Goal: Contribute content: Contribute content

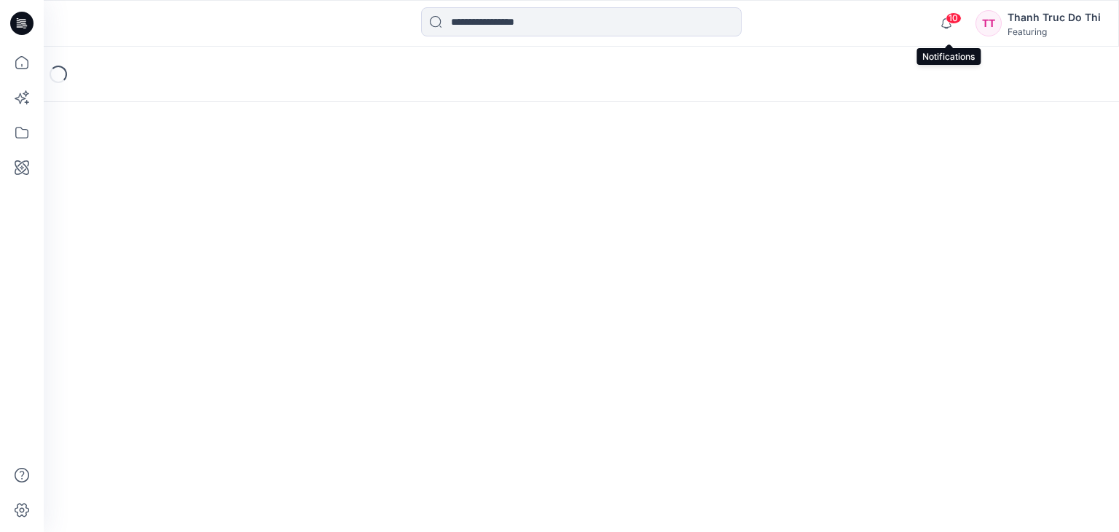
click at [950, 19] on span "10" at bounding box center [953, 18] width 16 height 12
click at [1046, 248] on div "Loading..." at bounding box center [581, 289] width 1075 height 485
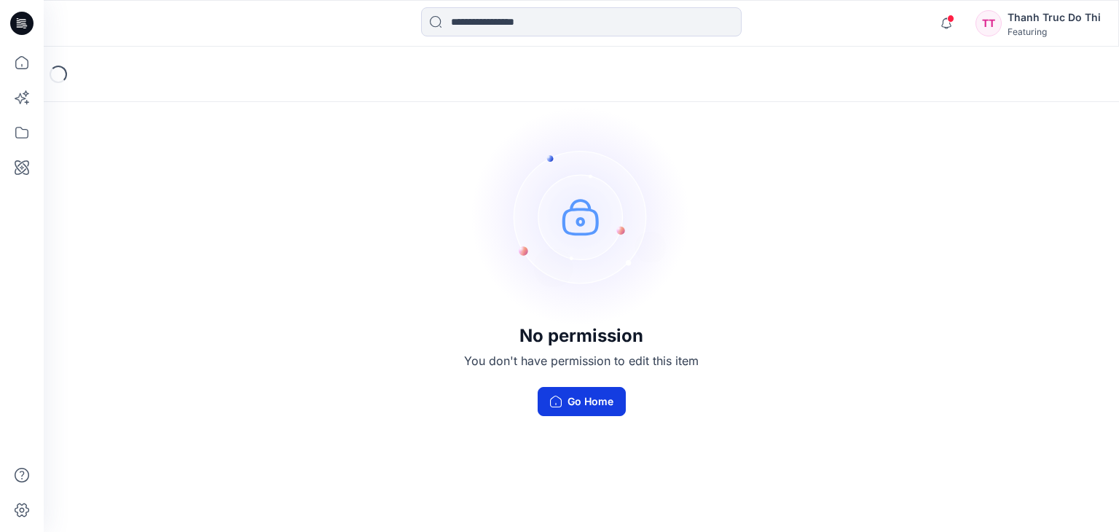
click at [601, 403] on button "Go Home" at bounding box center [581, 401] width 88 height 29
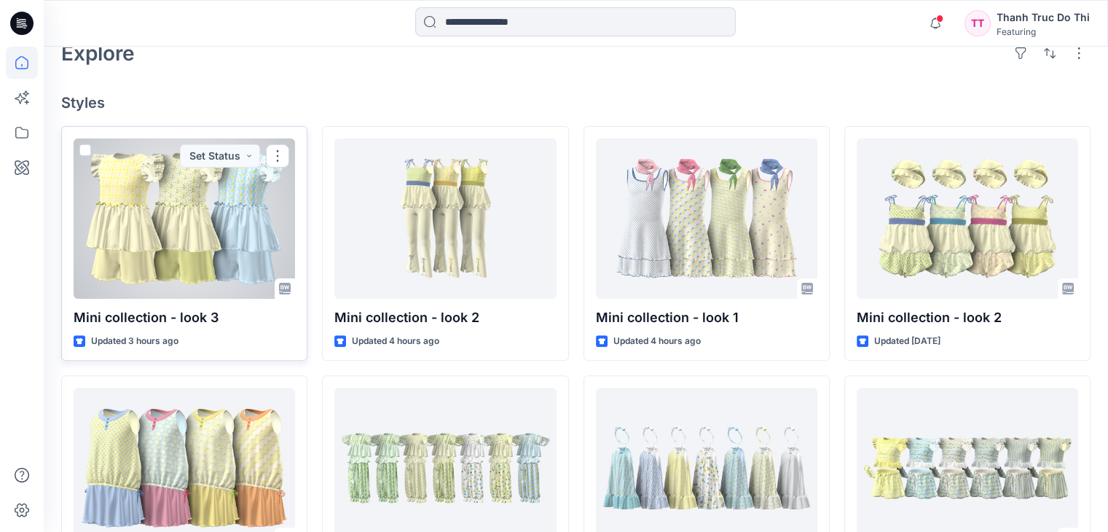
scroll to position [364, 0]
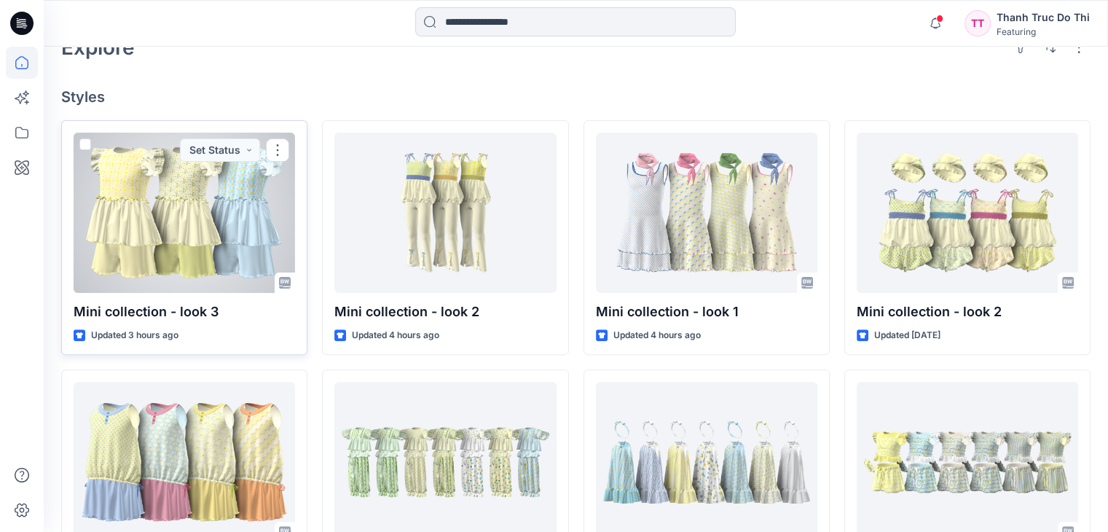
click at [176, 175] on div at bounding box center [184, 213] width 221 height 160
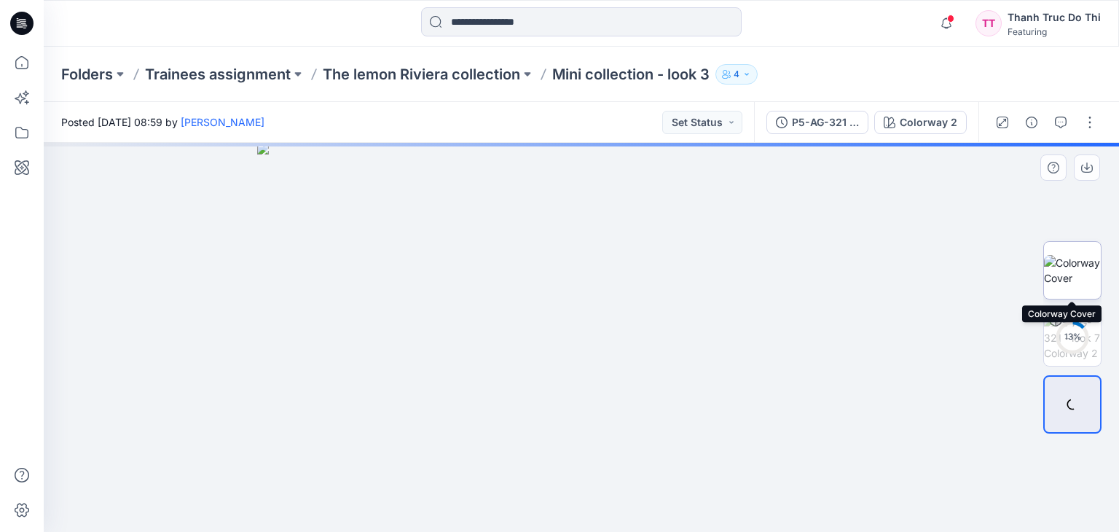
click at [1088, 275] on img at bounding box center [1072, 270] width 57 height 31
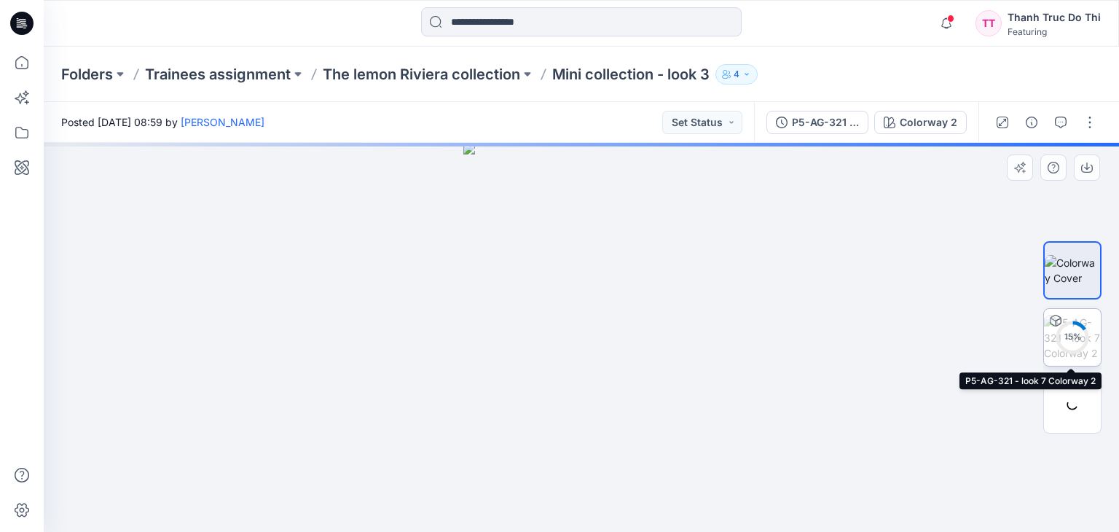
click at [1078, 333] on div "15 %" at bounding box center [1071, 337] width 35 height 12
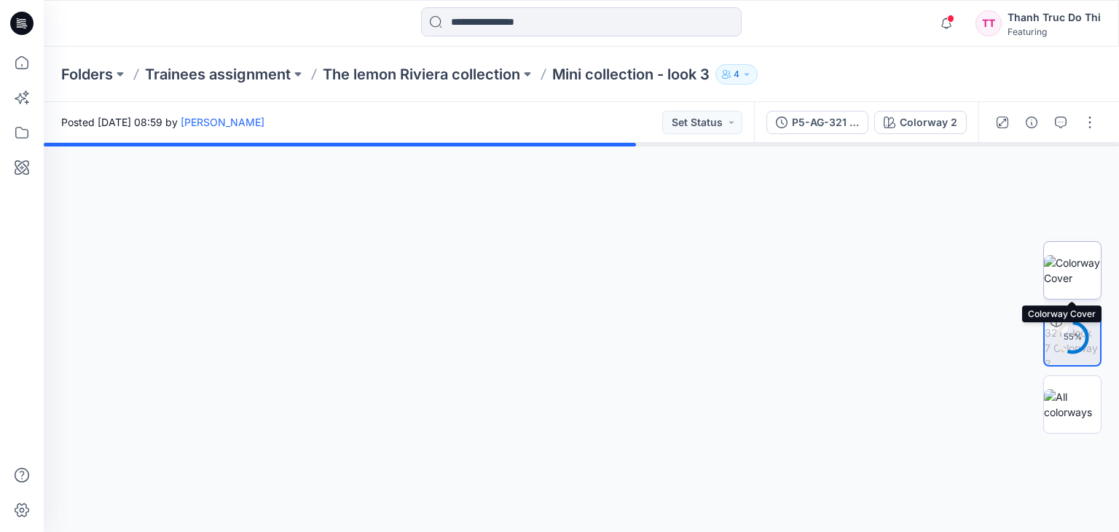
click at [1070, 261] on img at bounding box center [1072, 270] width 57 height 31
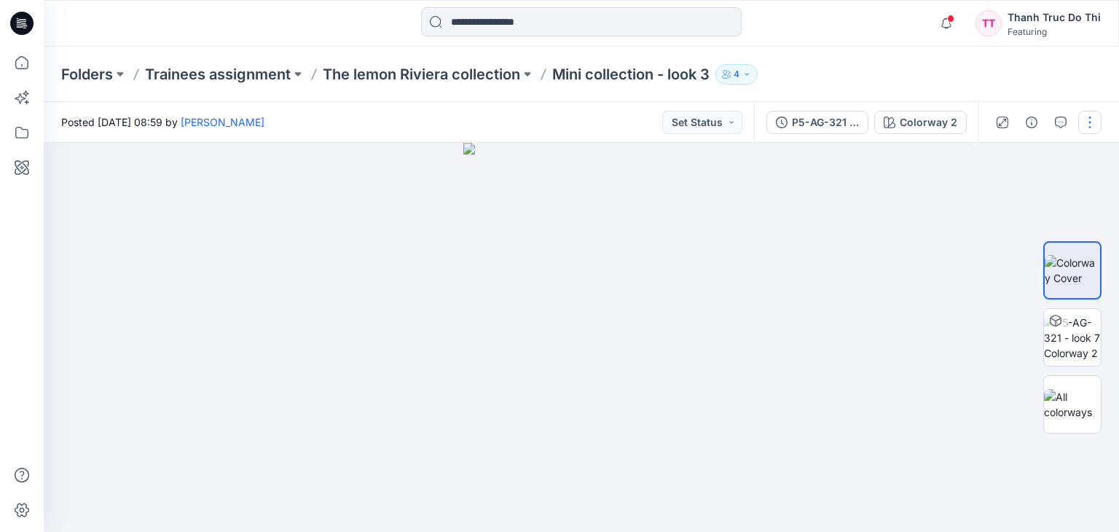
click at [1091, 125] on button "button" at bounding box center [1089, 122] width 23 height 23
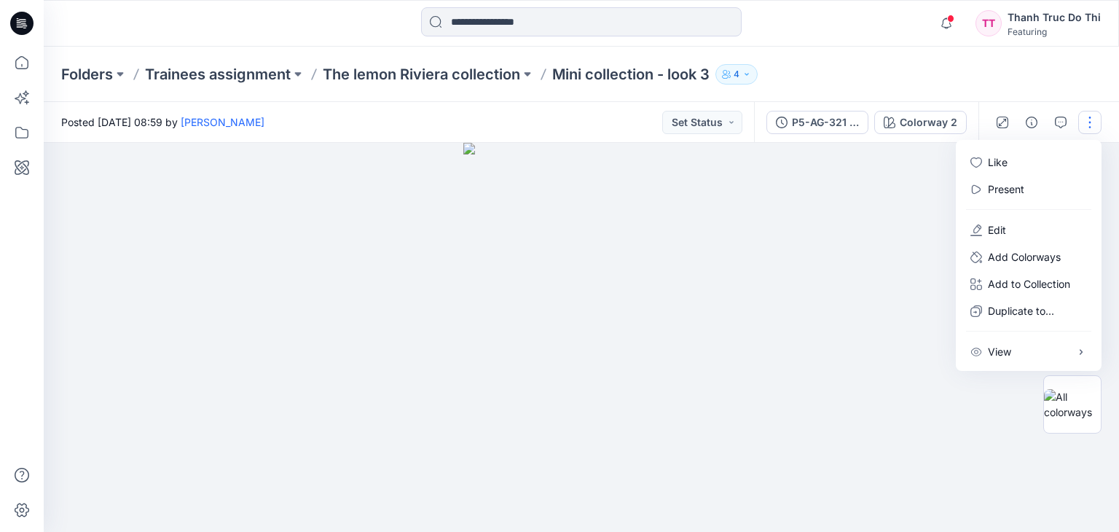
click at [816, 213] on div at bounding box center [581, 337] width 1075 height 389
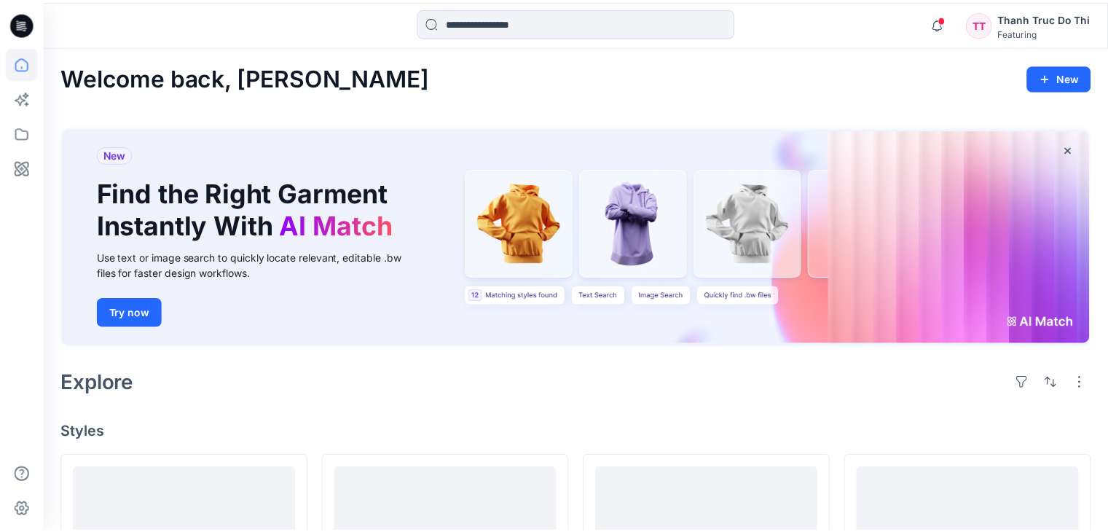
scroll to position [364, 0]
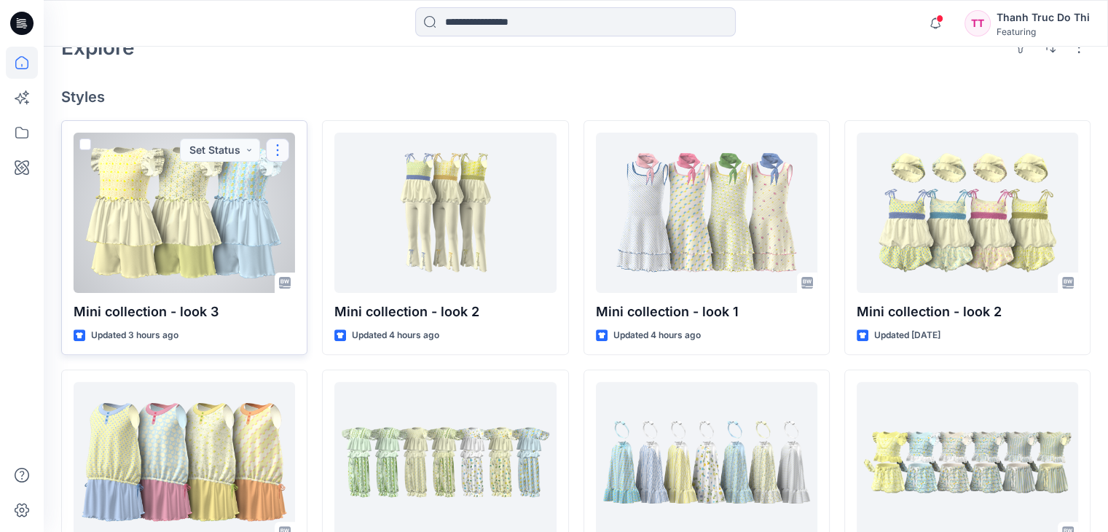
click at [280, 138] on button "button" at bounding box center [277, 149] width 23 height 23
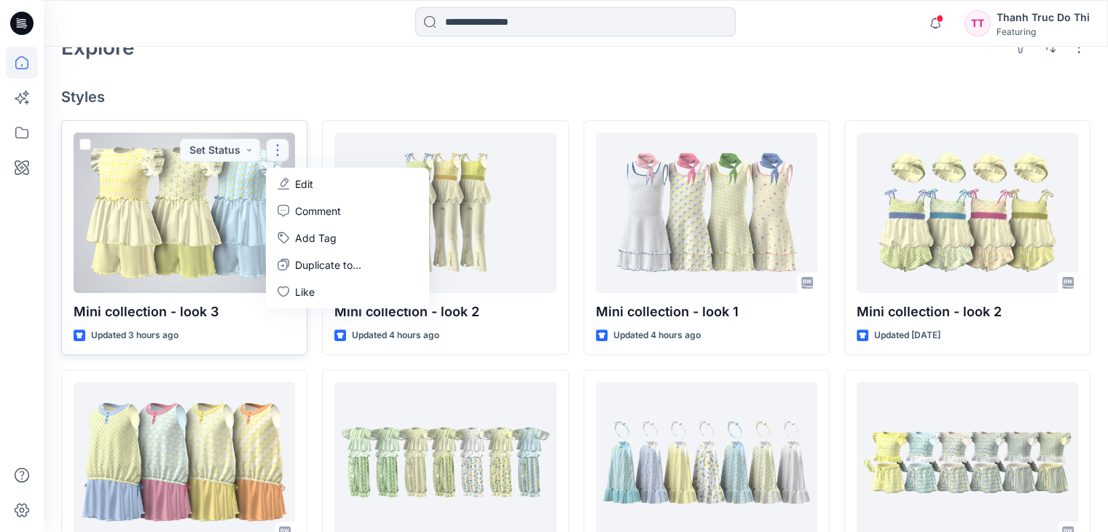
click at [316, 170] on button "Edit" at bounding box center [347, 183] width 157 height 27
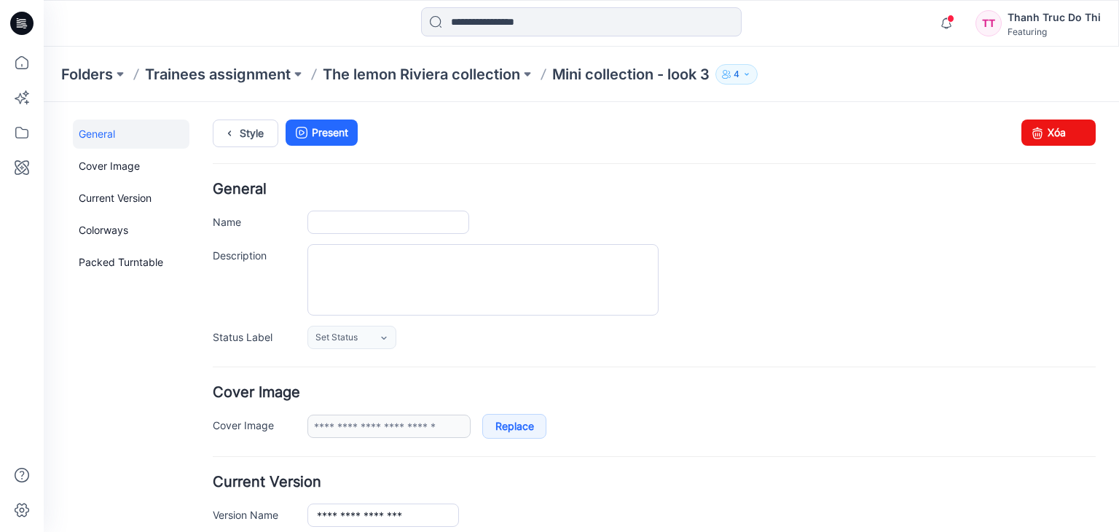
type input "**********"
drag, startPoint x: 259, startPoint y: 265, endPoint x: 205, endPoint y: 257, distance: 55.2
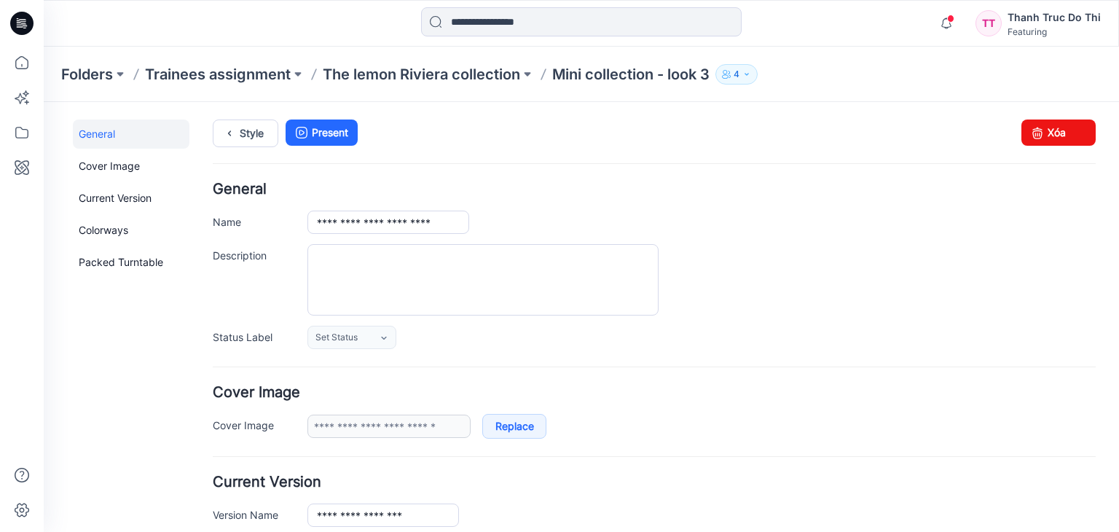
drag, startPoint x: 265, startPoint y: 251, endPoint x: 251, endPoint y: 272, distance: 25.1
click at [251, 272] on div "Description" at bounding box center [654, 279] width 883 height 71
drag, startPoint x: 253, startPoint y: 253, endPoint x: 218, endPoint y: 248, distance: 35.3
click at [216, 248] on label "Description" at bounding box center [253, 255] width 80 height 16
drag, startPoint x: 270, startPoint y: 257, endPoint x: 213, endPoint y: 258, distance: 57.5
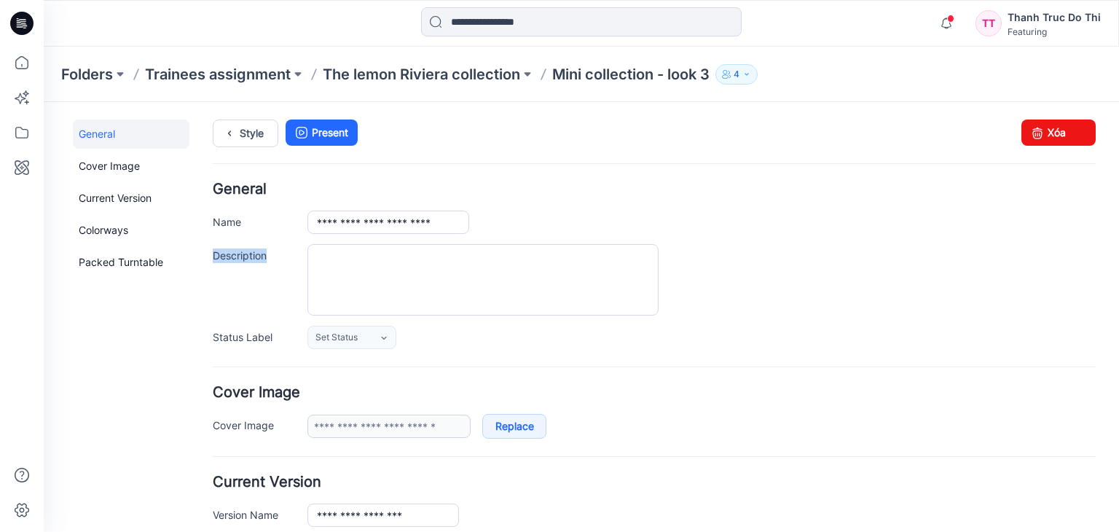
click at [213, 258] on label "Description" at bounding box center [253, 255] width 80 height 16
copy label "Description"
click at [260, 251] on label "Description" at bounding box center [253, 255] width 80 height 16
click at [307, 251] on textarea "Description" at bounding box center [482, 279] width 351 height 71
drag, startPoint x: 279, startPoint y: 259, endPoint x: 213, endPoint y: 254, distance: 66.5
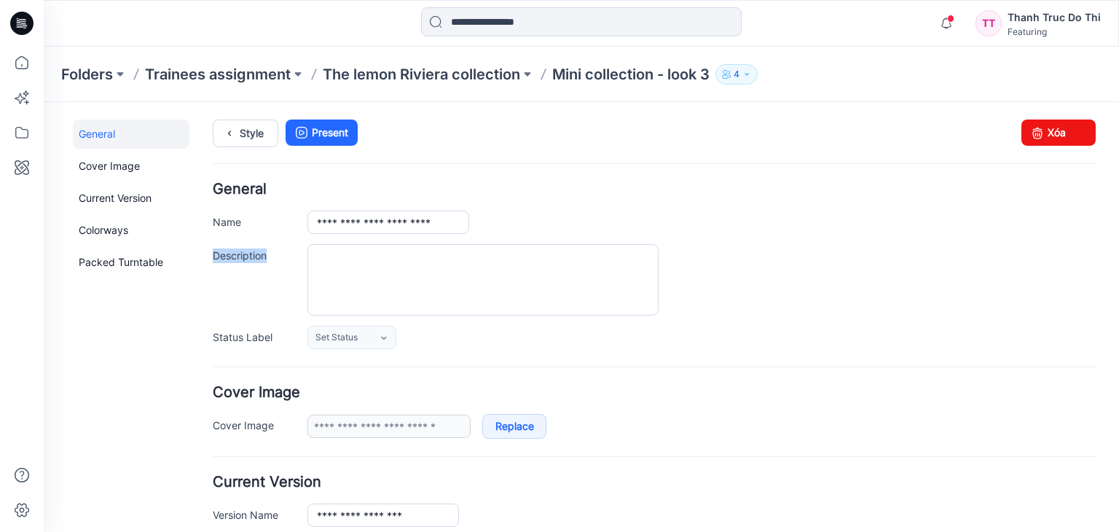
click at [213, 254] on label "Description" at bounding box center [253, 255] width 80 height 16
copy label "Description"
drag, startPoint x: 455, startPoint y: 226, endPoint x: 444, endPoint y: 219, distance: 12.7
click at [444, 219] on input "**********" at bounding box center [388, 221] width 162 height 23
click at [518, 222] on div "**********" at bounding box center [701, 221] width 788 height 23
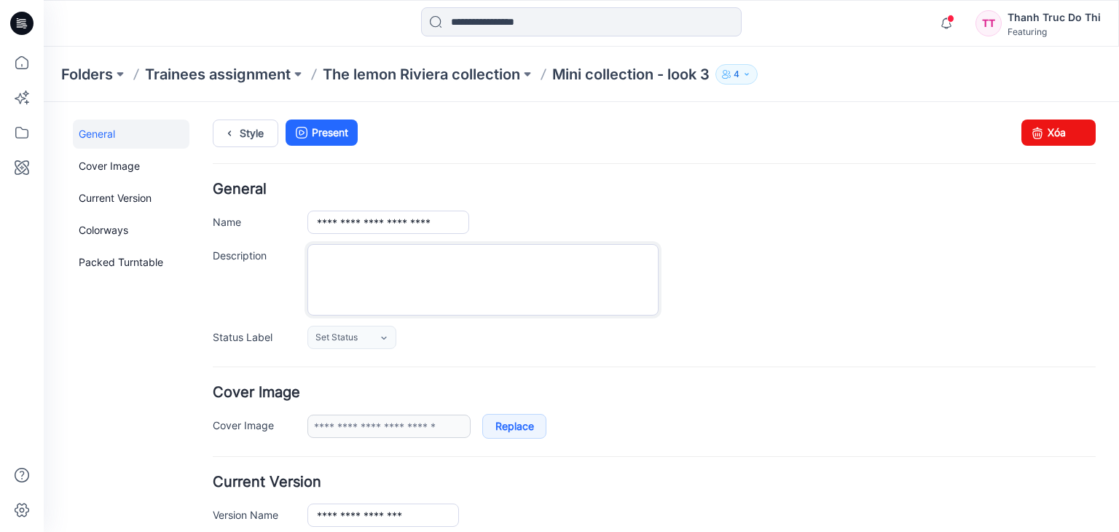
click at [328, 253] on textarea "Description" at bounding box center [482, 279] width 351 height 71
click at [376, 340] on link "Set Status" at bounding box center [351, 337] width 89 height 23
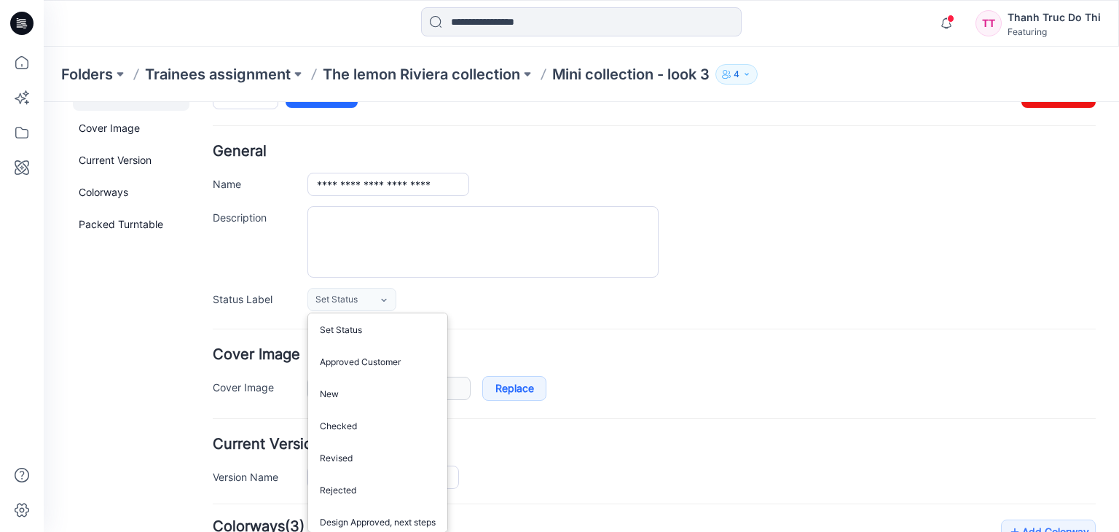
scroll to position [73, 0]
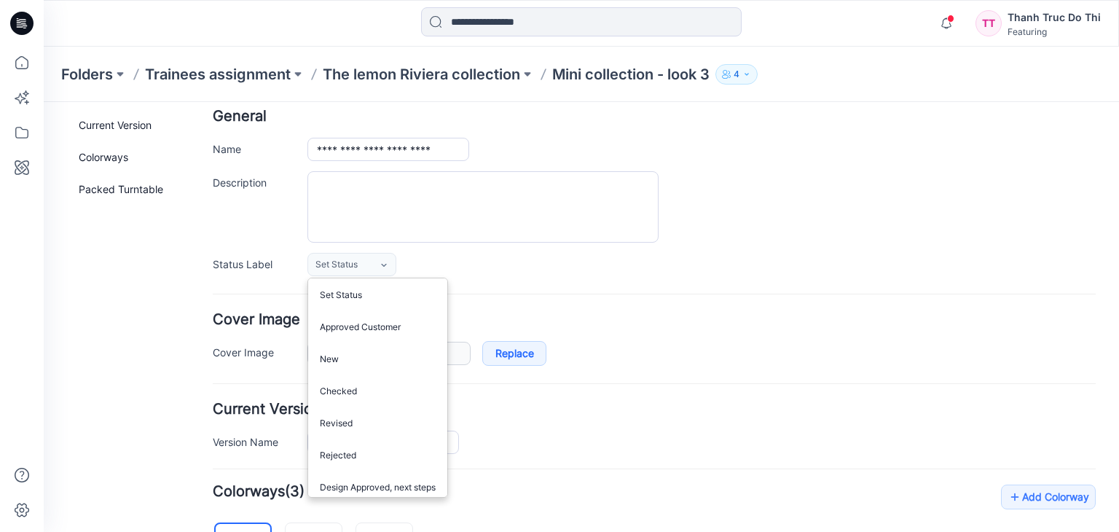
click at [639, 384] on form "**********" at bounding box center [654, 530] width 883 height 842
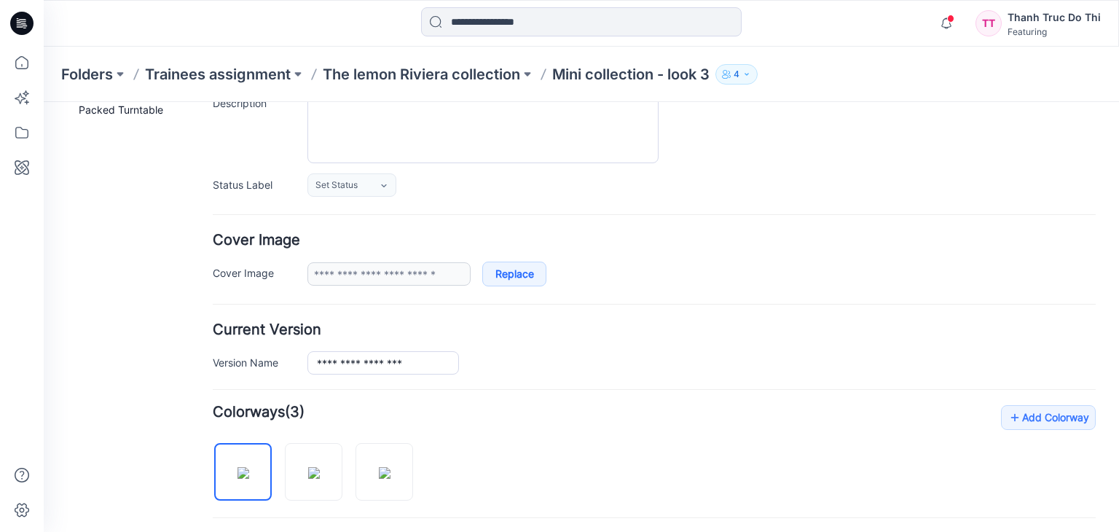
scroll to position [82, 0]
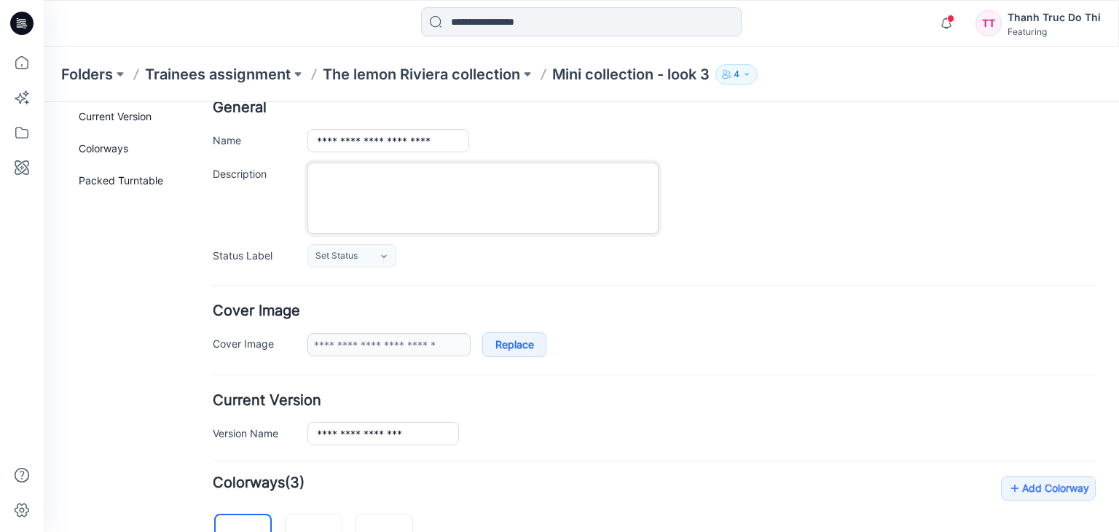
click at [396, 185] on textarea "Description" at bounding box center [482, 197] width 351 height 71
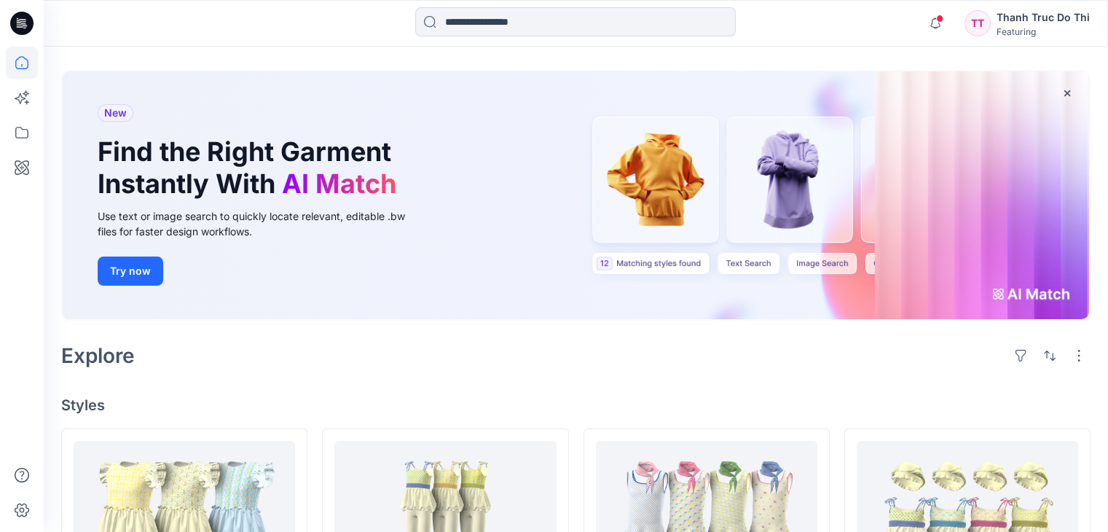
scroll to position [146, 0]
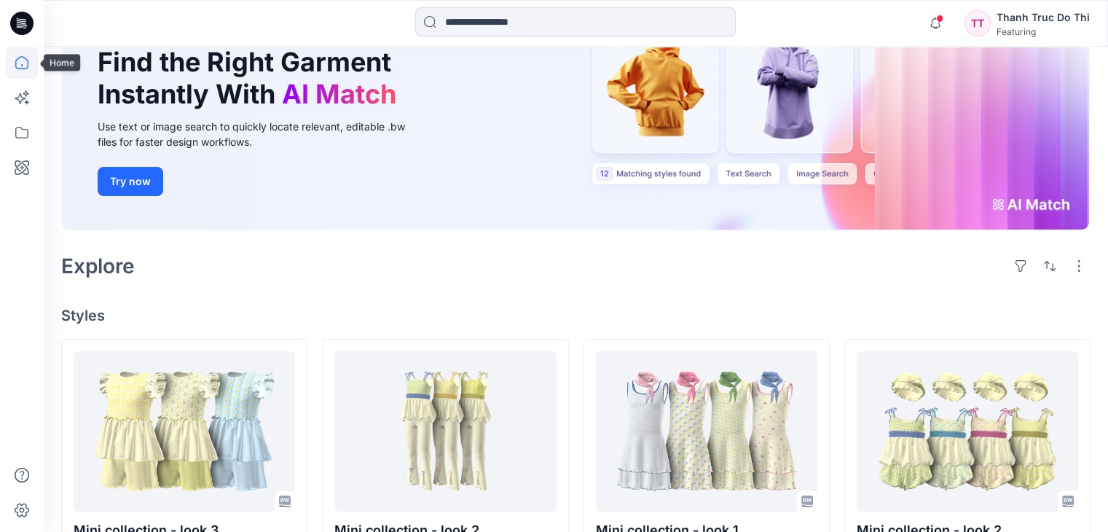
click at [23, 66] on icon at bounding box center [22, 63] width 32 height 32
click at [19, 123] on icon at bounding box center [22, 133] width 32 height 32
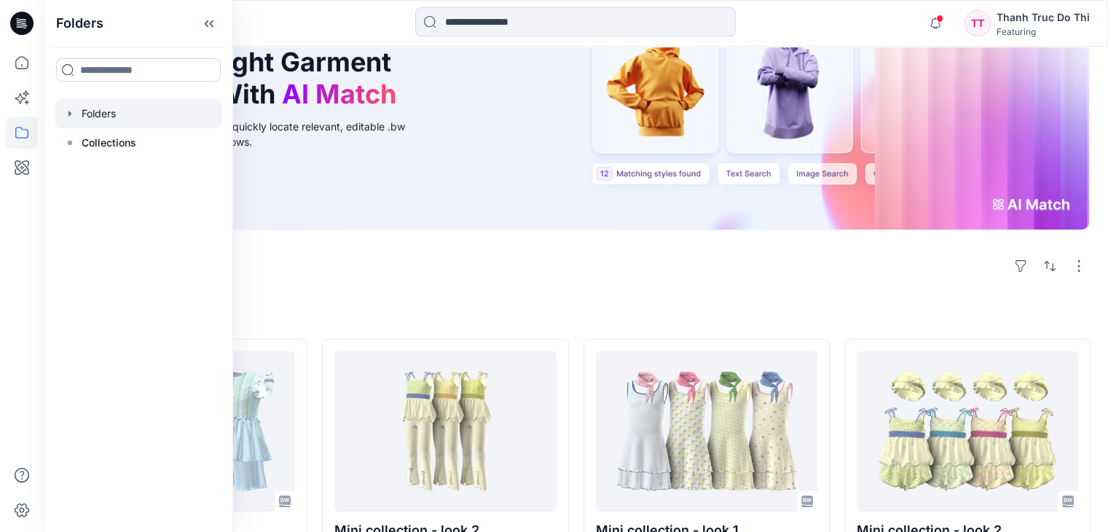
click at [173, 119] on div at bounding box center [138, 113] width 166 height 29
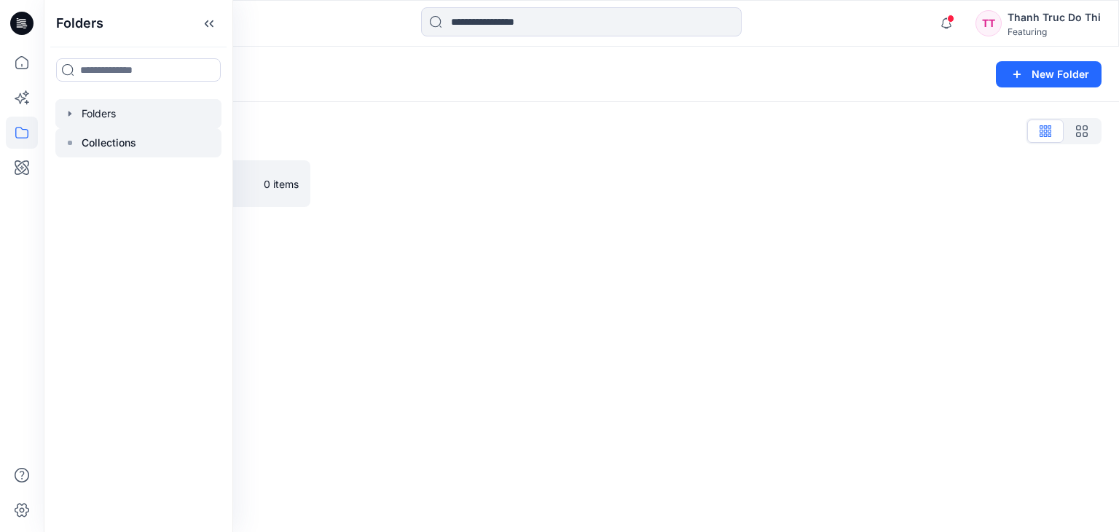
click at [172, 143] on div at bounding box center [138, 142] width 166 height 29
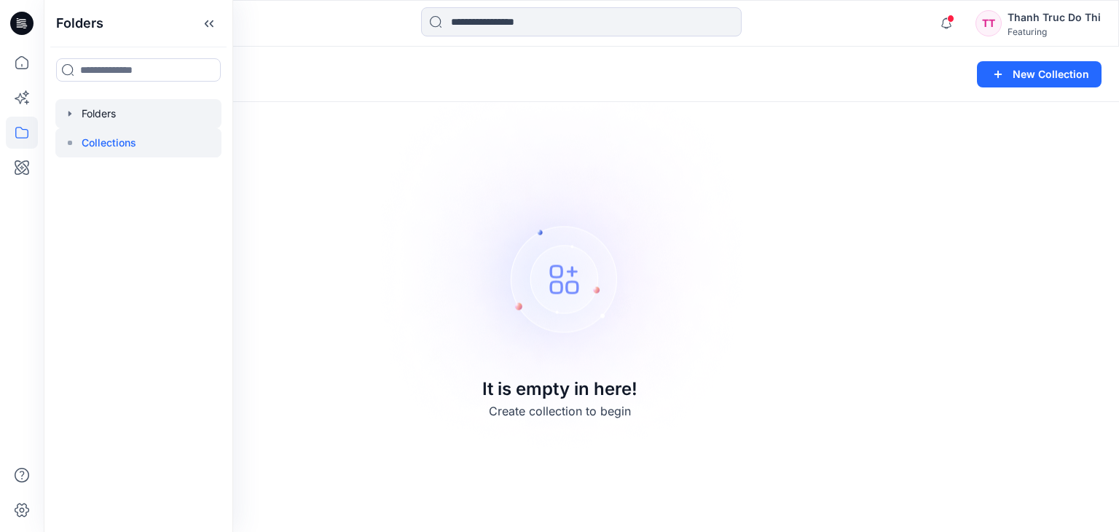
click at [98, 111] on div at bounding box center [138, 113] width 166 height 29
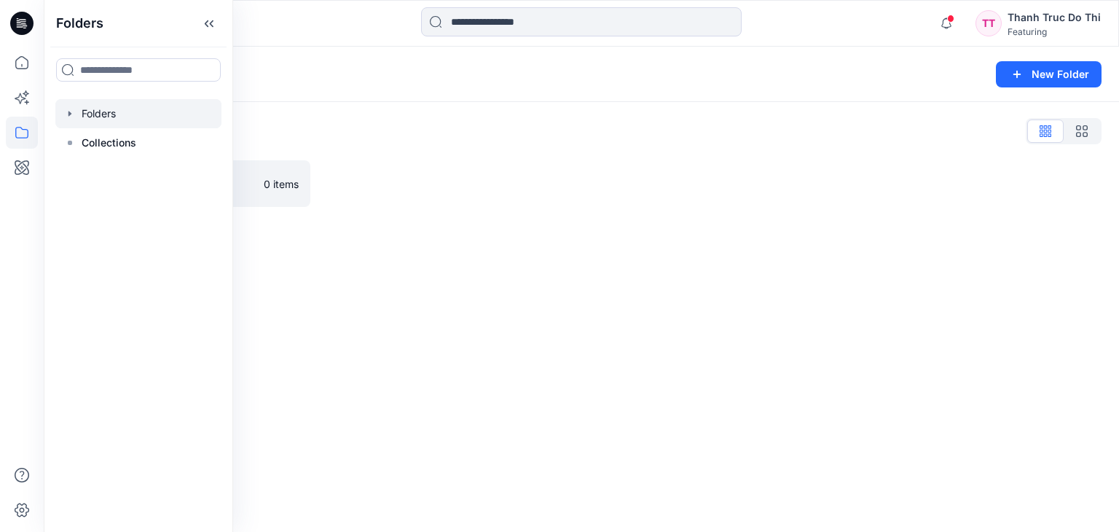
click at [360, 202] on div at bounding box center [449, 183] width 249 height 47
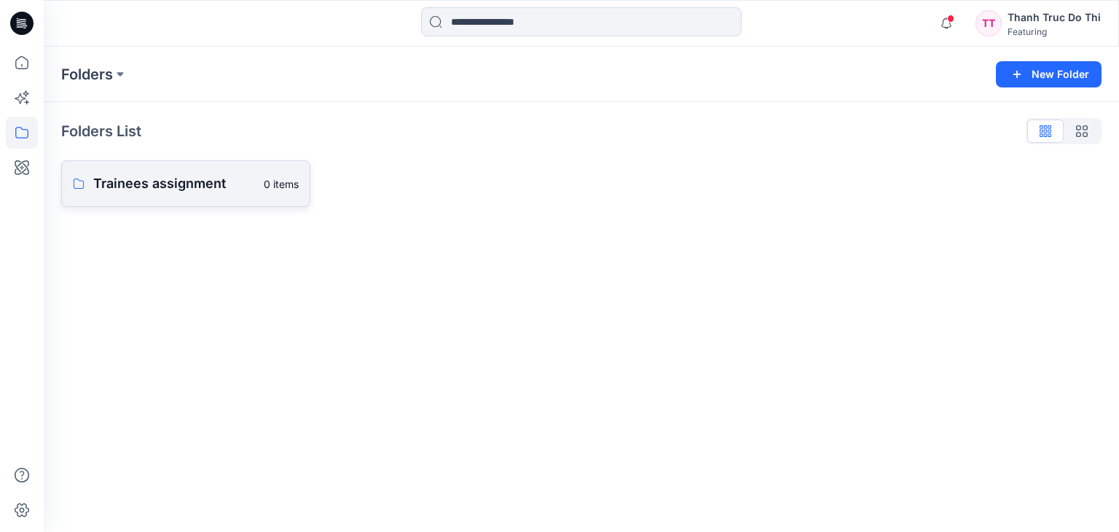
click at [178, 174] on p "Trainees assignment" at bounding box center [174, 183] width 162 height 20
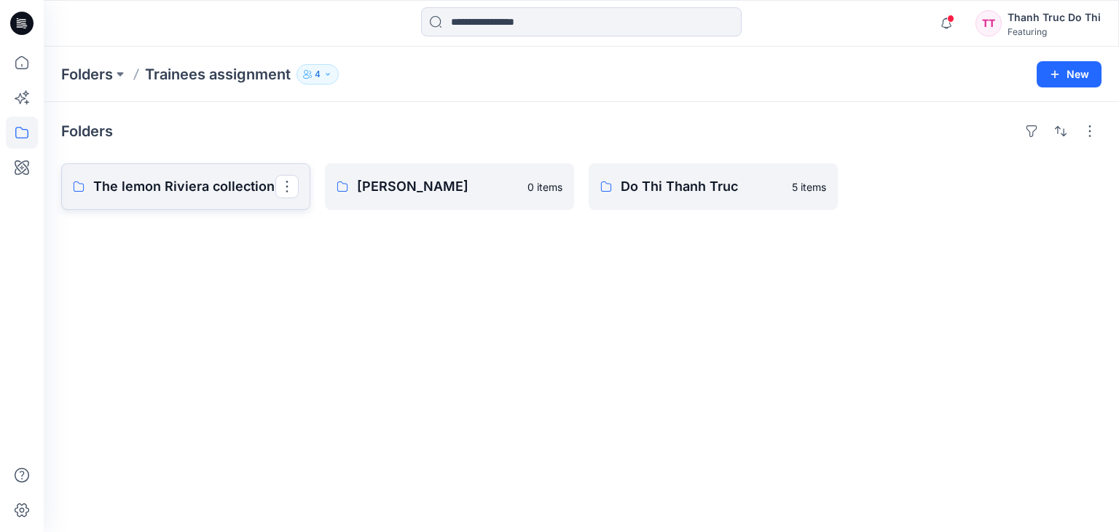
click at [227, 181] on p "The lemon Riviera collection" at bounding box center [184, 186] width 182 height 20
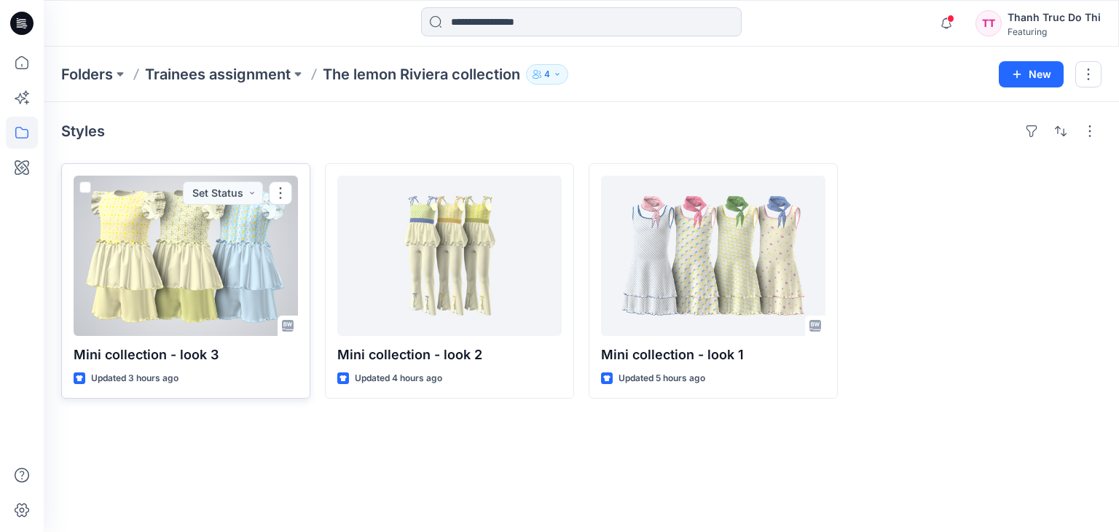
click at [177, 257] on div at bounding box center [186, 255] width 224 height 160
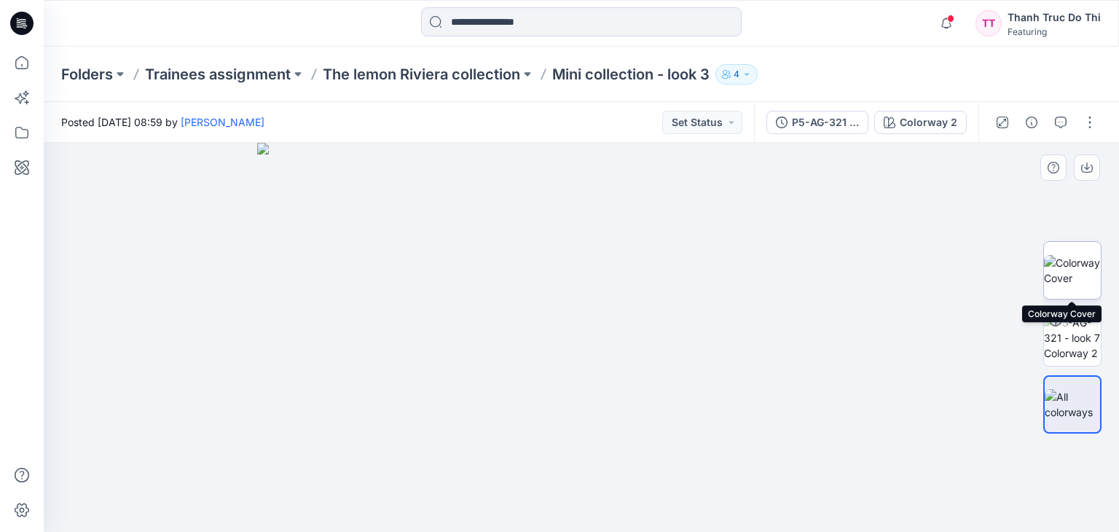
click at [1067, 263] on img at bounding box center [1072, 270] width 57 height 31
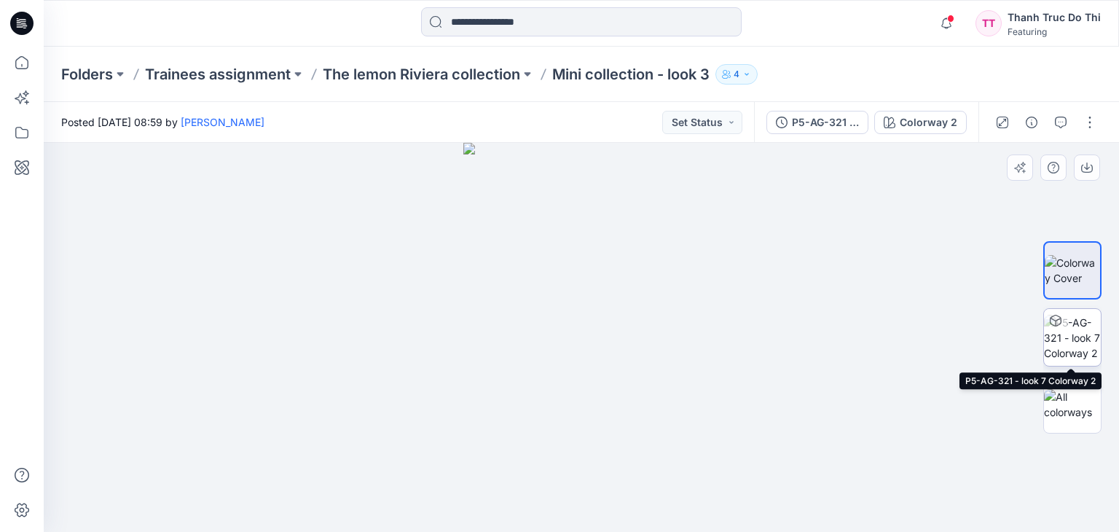
click at [1081, 344] on img at bounding box center [1072, 338] width 57 height 46
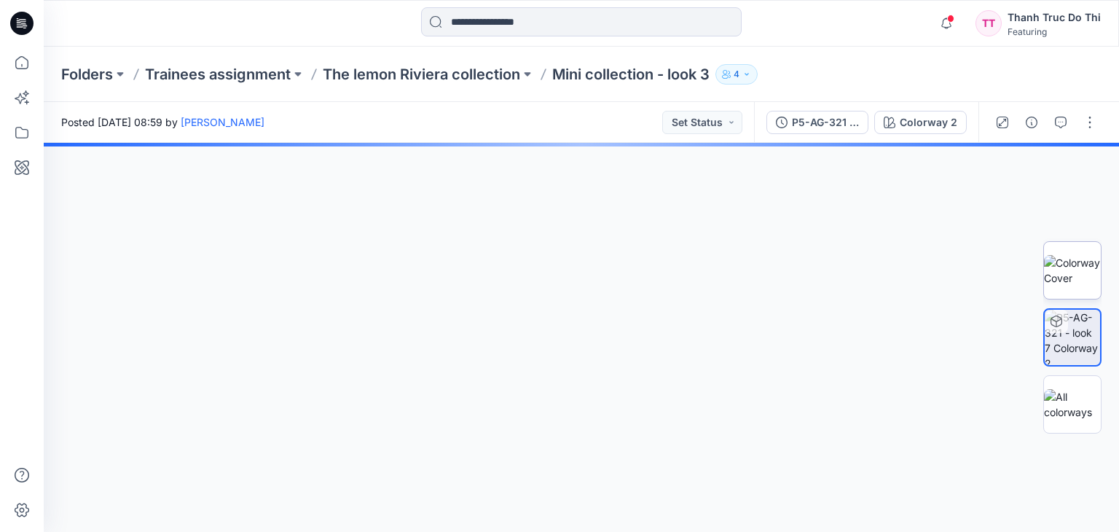
click at [1086, 269] on img at bounding box center [1072, 270] width 57 height 31
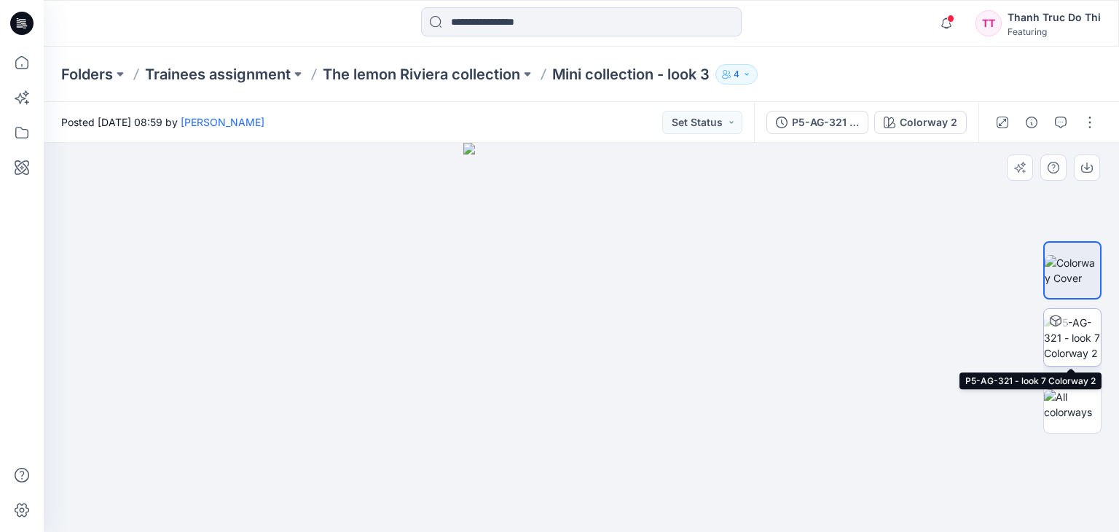
click at [1087, 342] on img at bounding box center [1072, 338] width 57 height 46
